Goal: Information Seeking & Learning: Learn about a topic

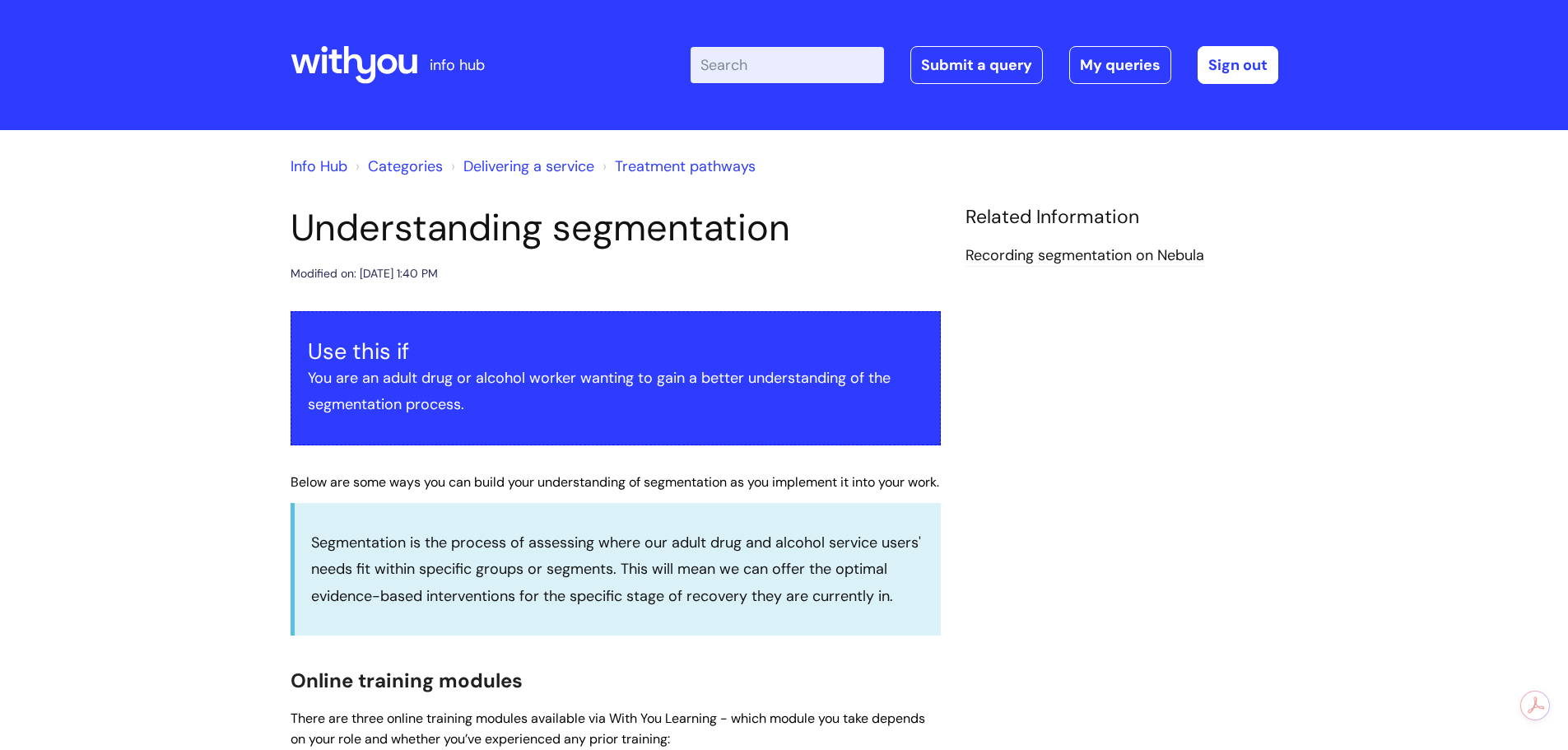
click at [784, 71] on input "Enter your search term here..." at bounding box center [787, 65] width 193 height 36
type input "decision"
click button "Search" at bounding box center [0, 0] width 0 height 0
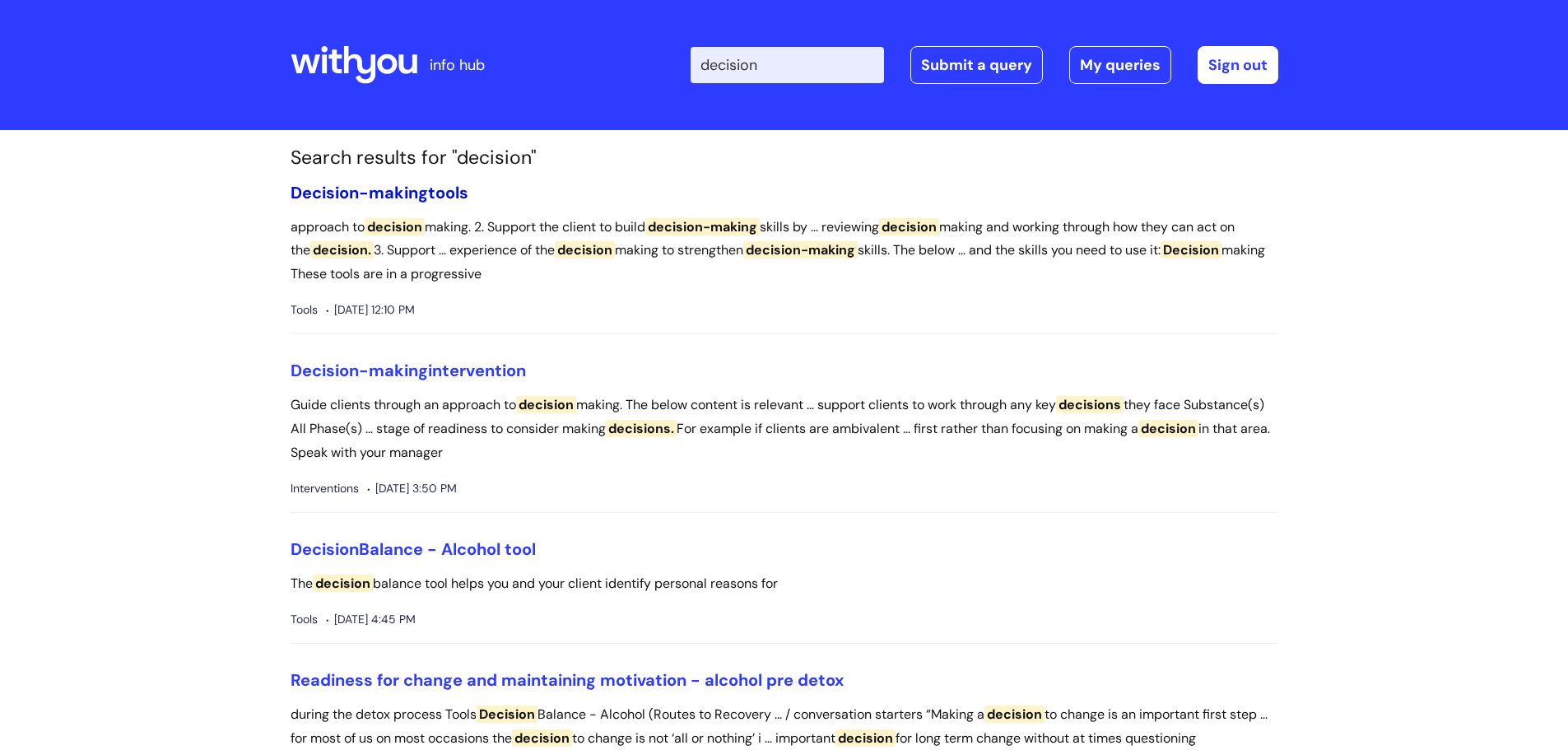
click at [399, 187] on span "Decision-making" at bounding box center [359, 192] width 138 height 21
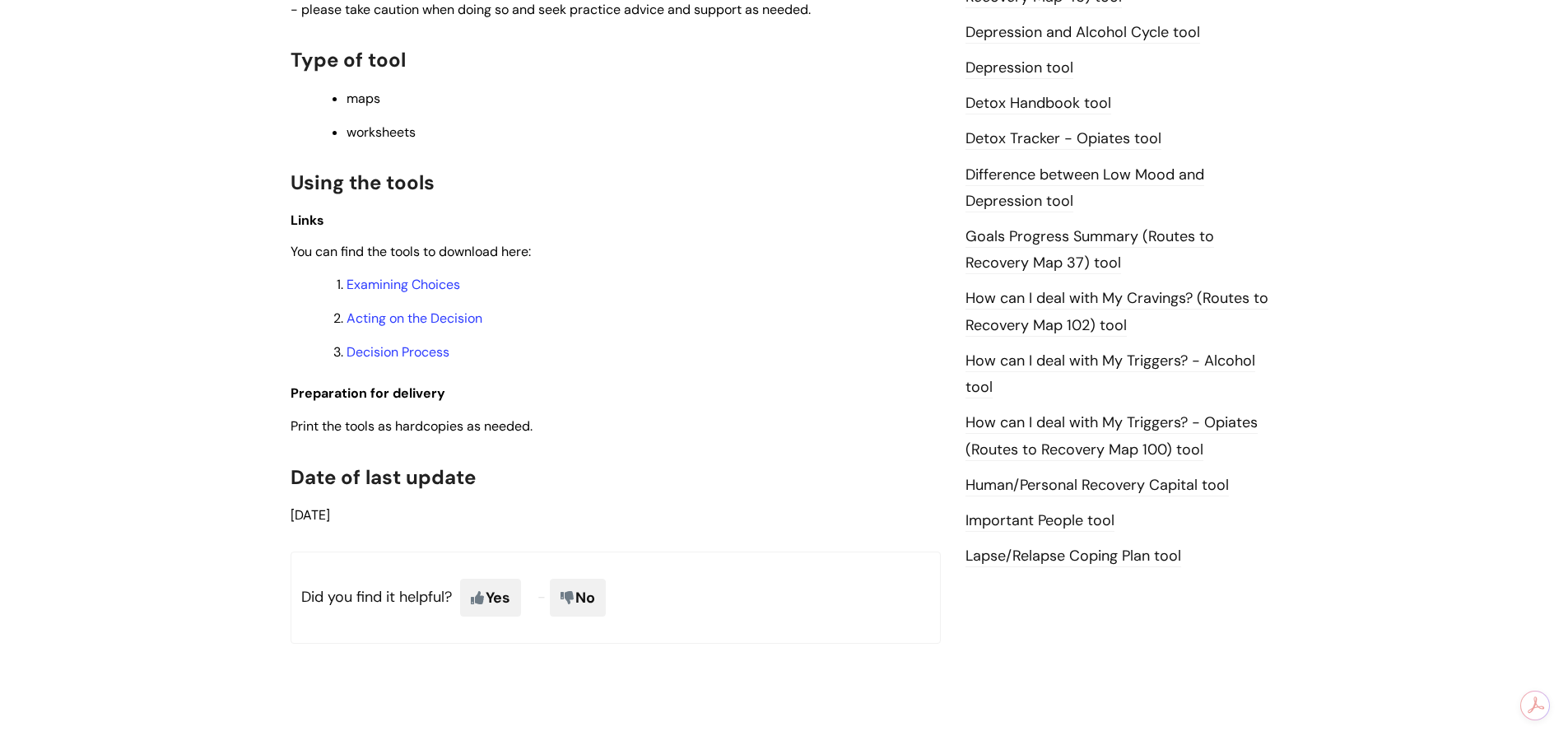
scroll to position [774, 0]
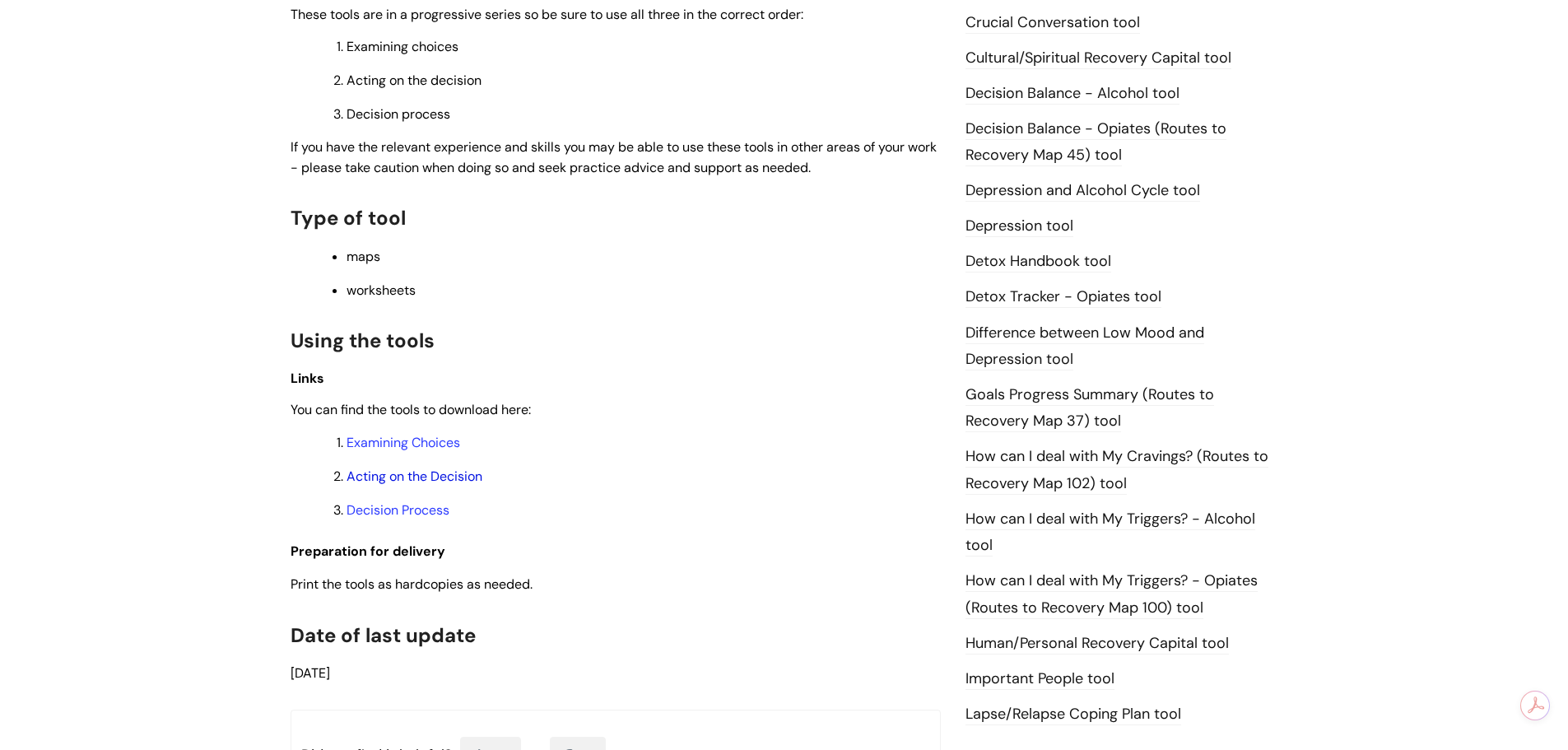
click at [407, 474] on link "Acting on the Decision" at bounding box center [415, 476] width 136 height 17
click at [387, 513] on link "Decision Process" at bounding box center [398, 510] width 103 height 17
